Goal: Book appointment/travel/reservation

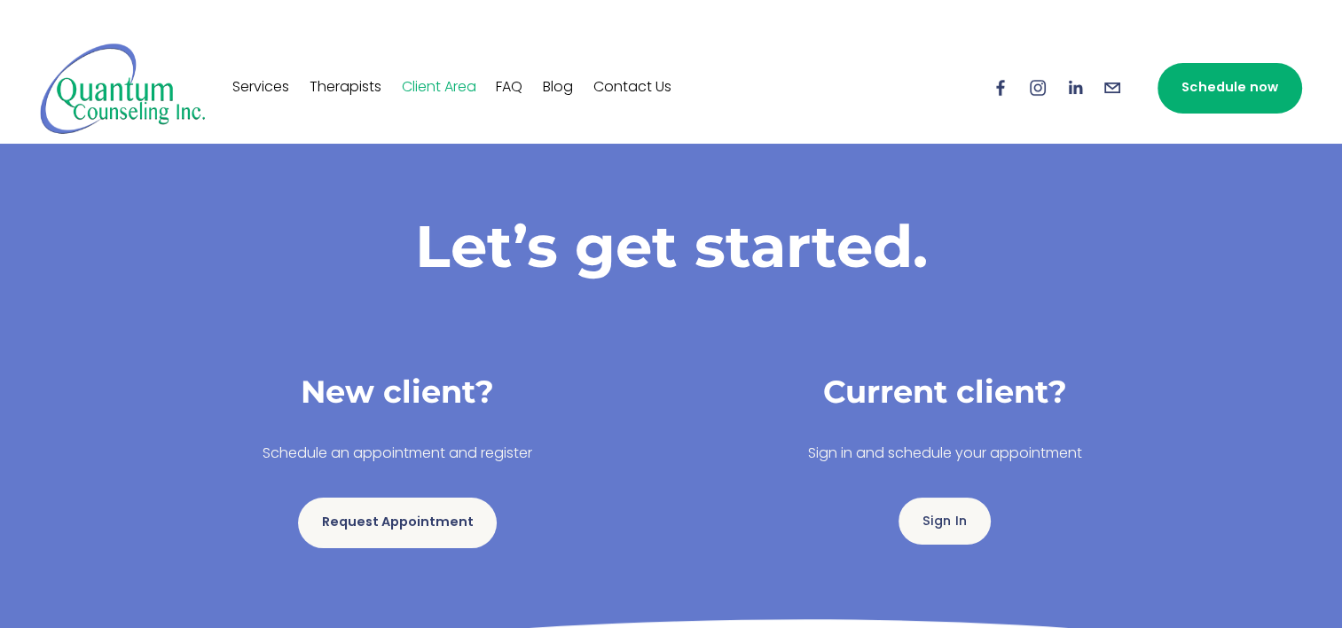
click at [422, 518] on link "Request Appointment" at bounding box center [397, 522] width 199 height 51
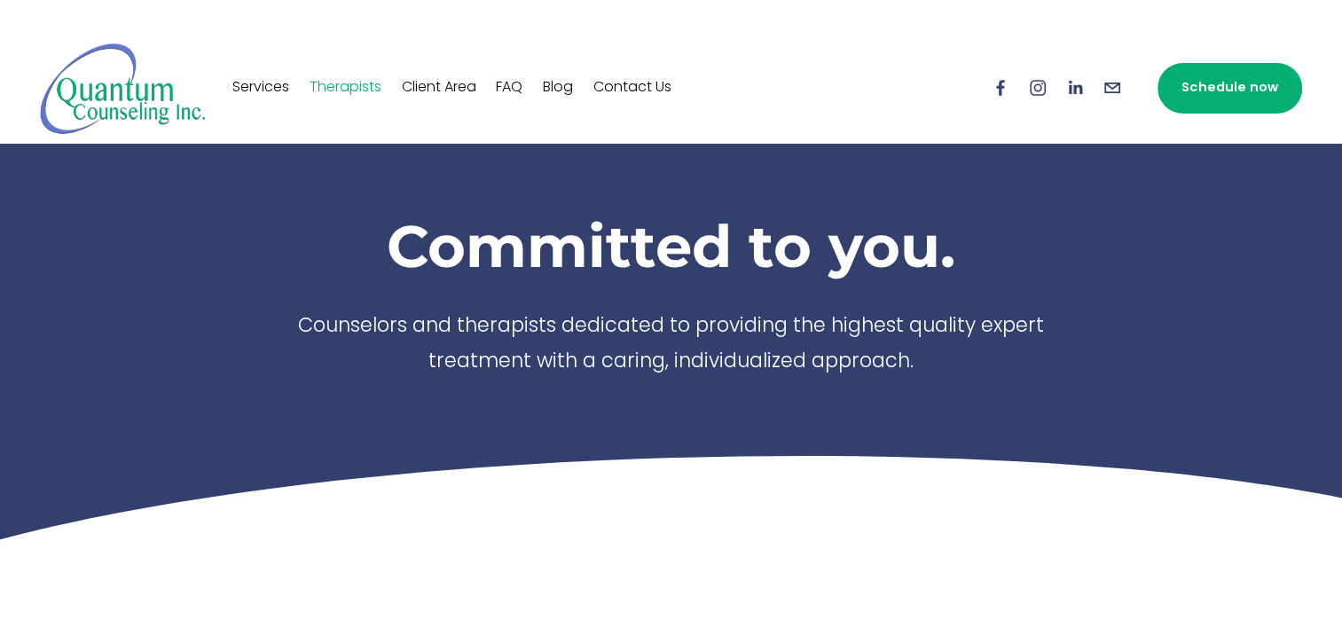
click at [1227, 92] on link "Schedule now" at bounding box center [1229, 88] width 144 height 51
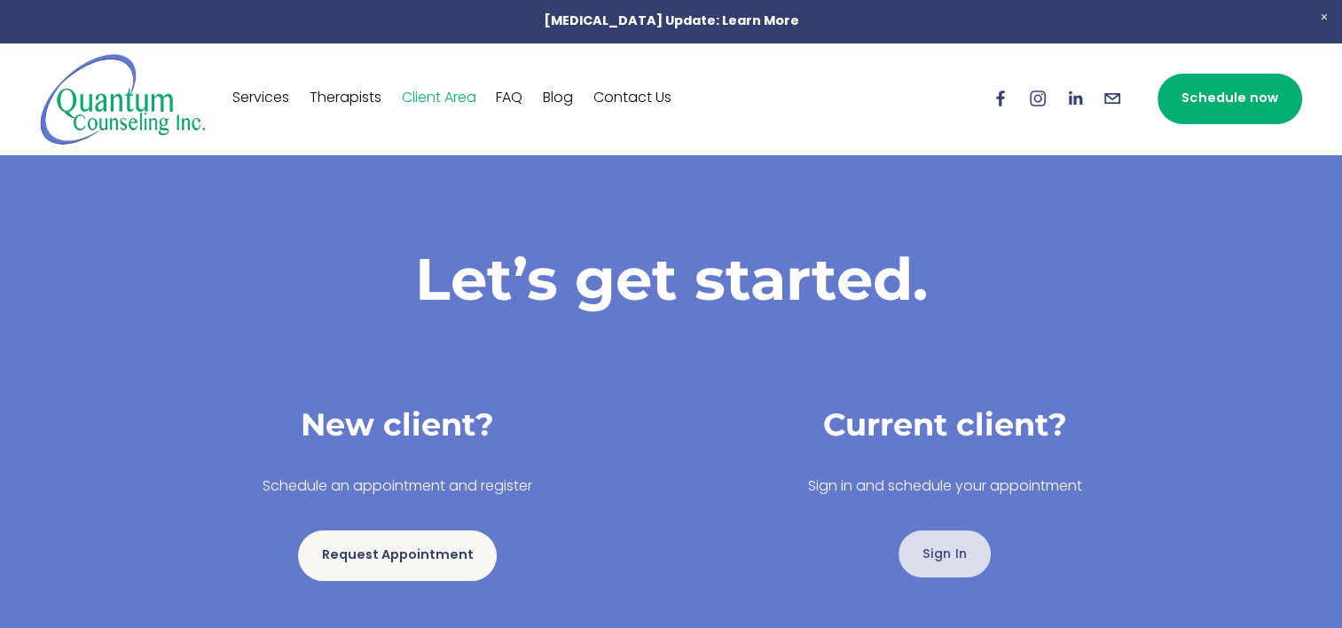
click at [949, 560] on link "Sign In" at bounding box center [944, 553] width 92 height 47
